Goal: Task Accomplishment & Management: Use online tool/utility

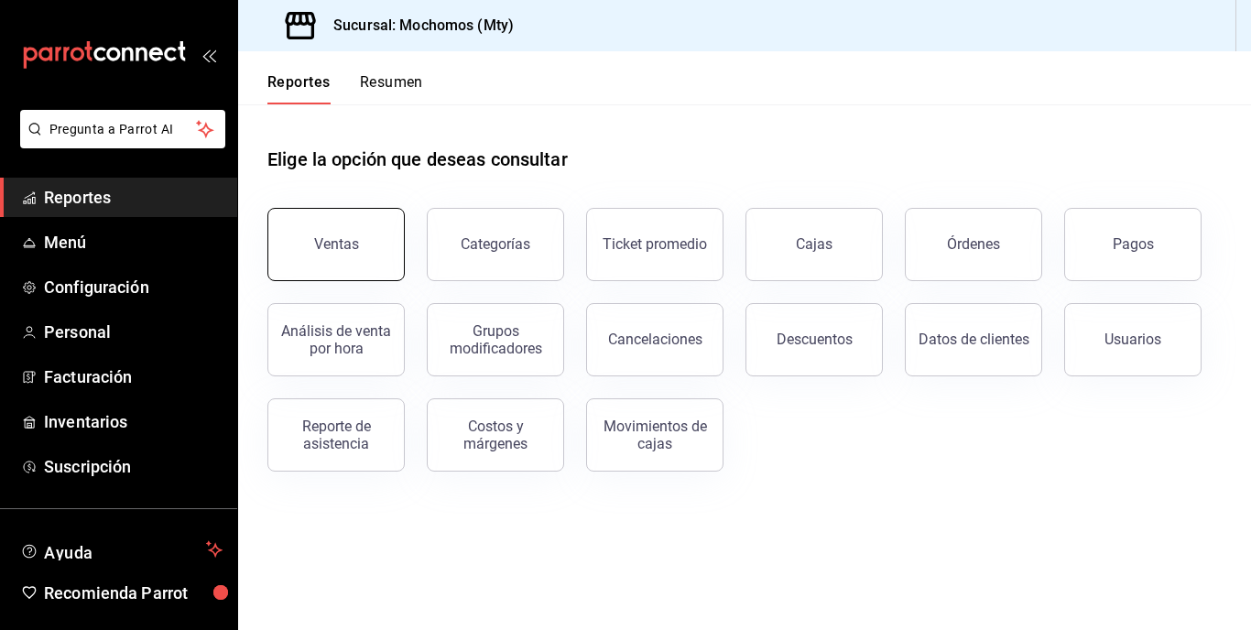
click at [332, 224] on button "Ventas" at bounding box center [335, 244] width 137 height 73
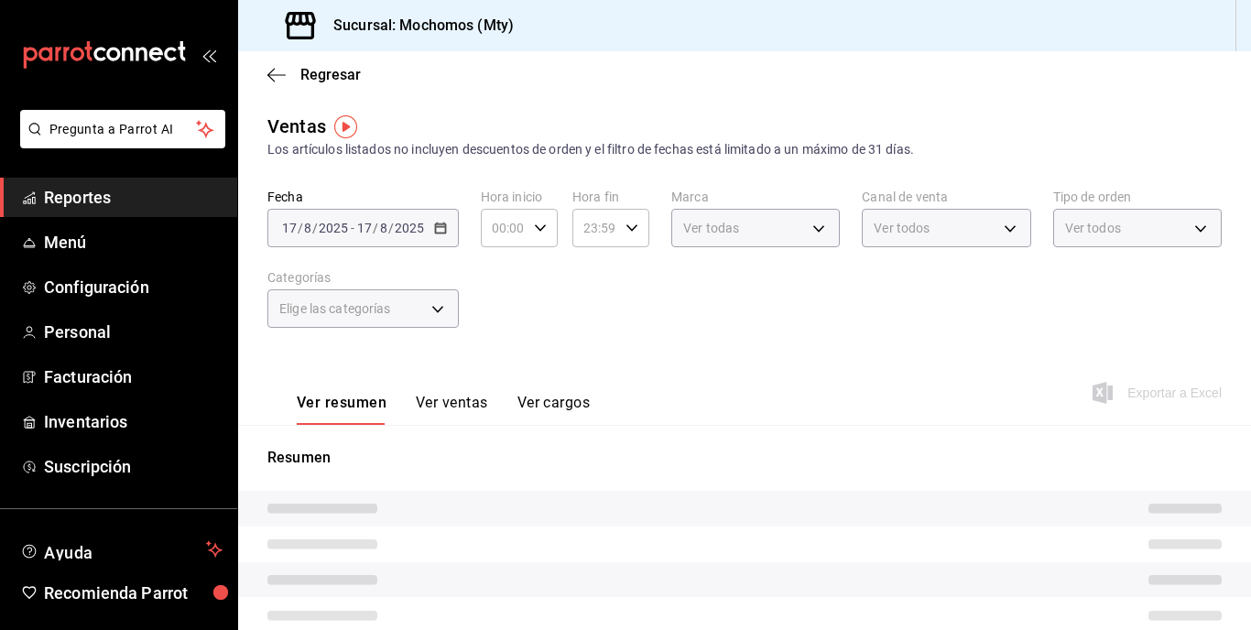
type input "05:00"
type input "05:59"
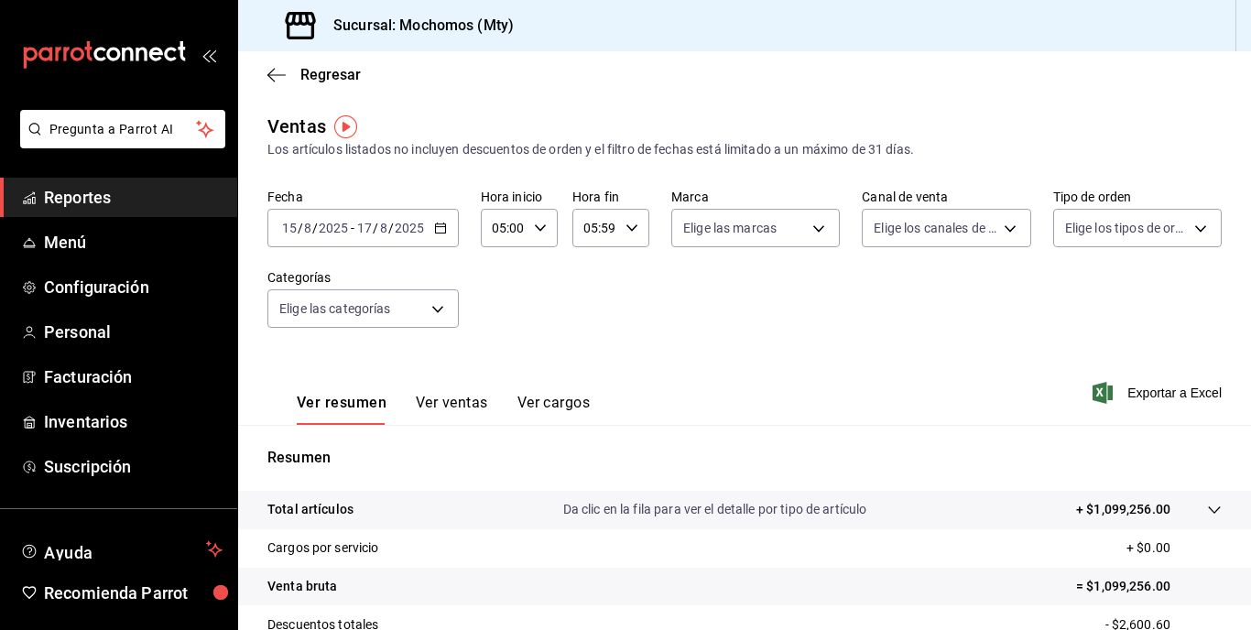
click at [404, 241] on div "[DATE] [DATE] - [DATE] [DATE]" at bounding box center [362, 228] width 191 height 38
click at [468, 147] on div "Los artículos listados no incluyen descuentos de orden y el filtro de fechas es…" at bounding box center [744, 149] width 955 height 19
click at [406, 233] on input "2025" at bounding box center [409, 228] width 31 height 15
